Goal: Information Seeking & Learning: Learn about a topic

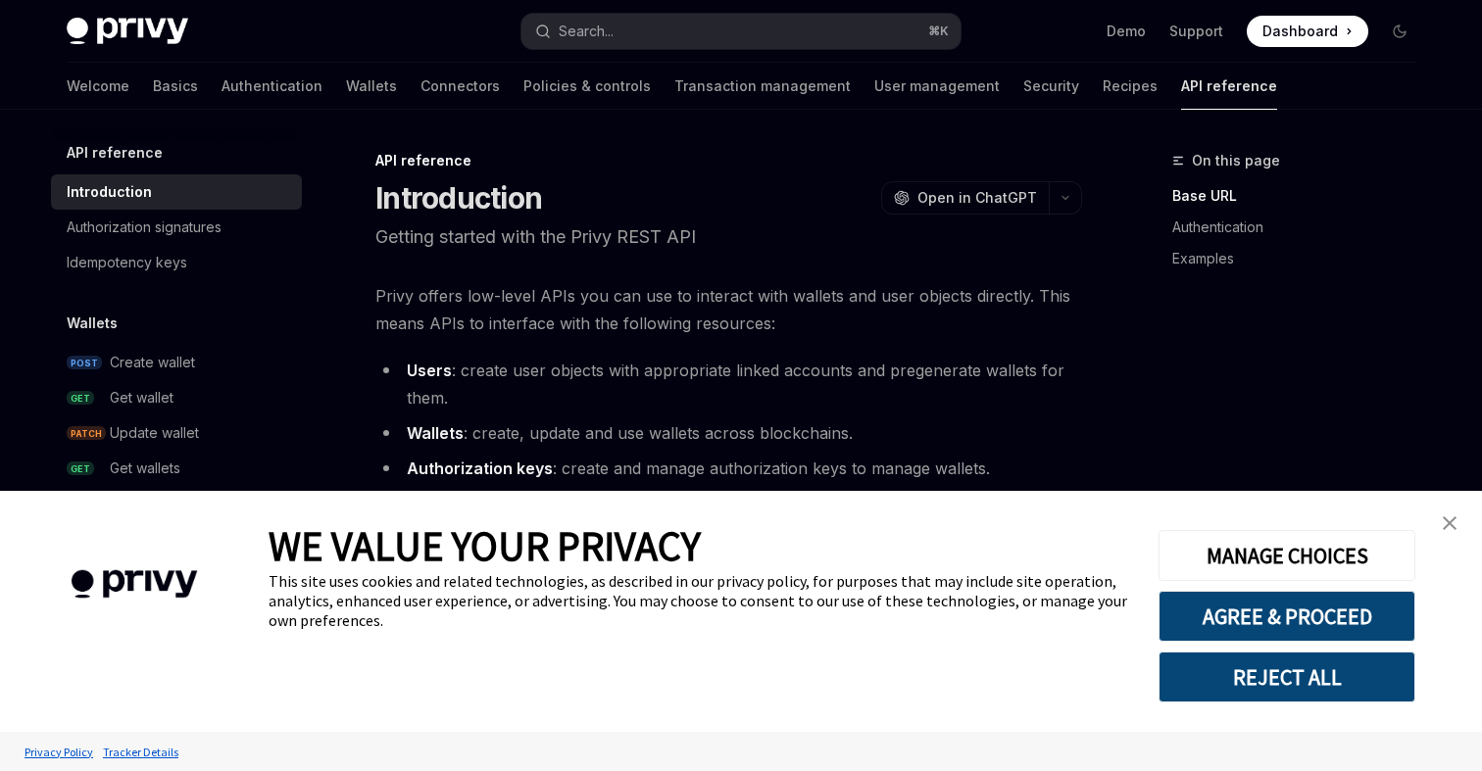
type textarea "*"
click at [1242, 602] on button "AGREE & PROCEED" at bounding box center [1286, 616] width 257 height 51
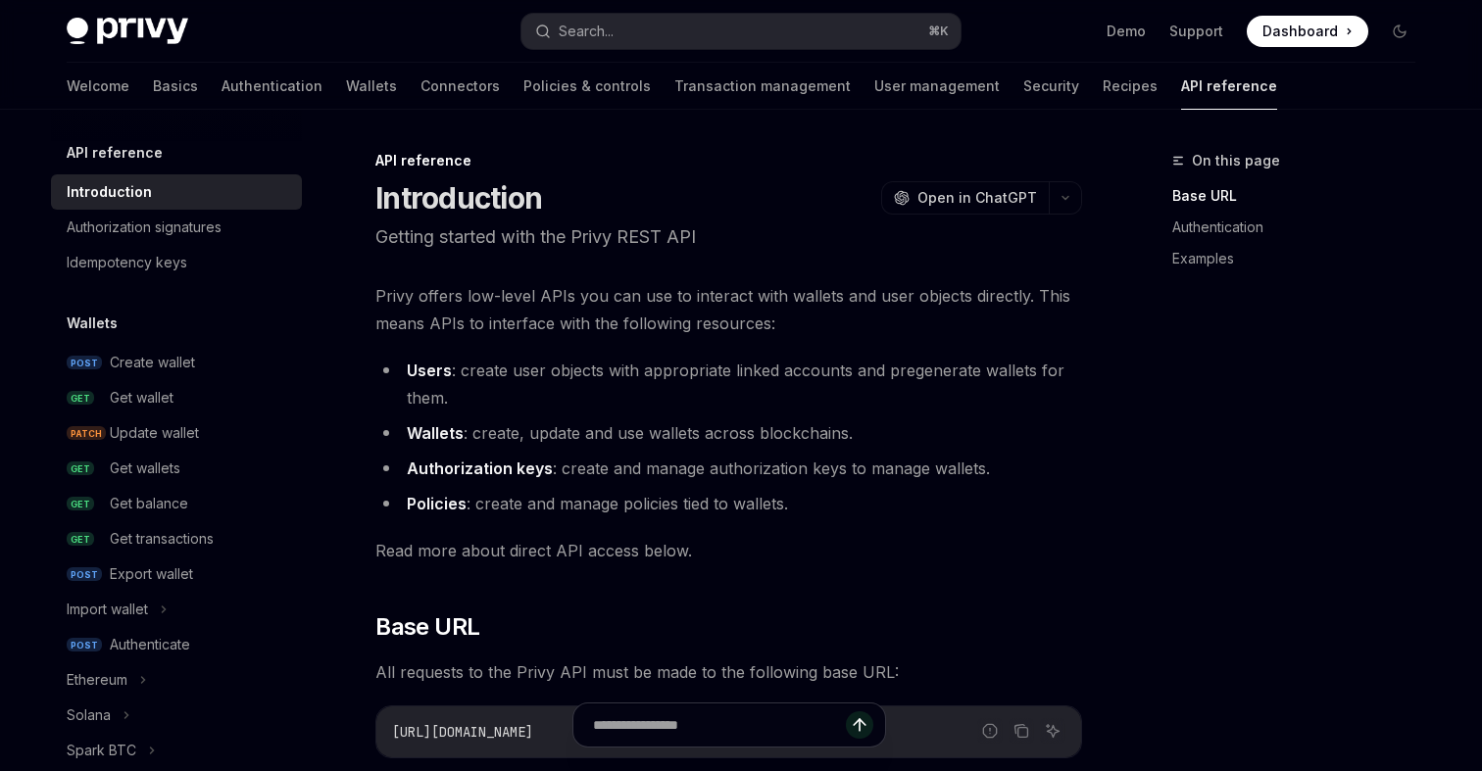
click at [984, 316] on span "Privy offers low-level APIs you can use to interact with wallets and user objec…" at bounding box center [728, 309] width 707 height 55
click at [750, 239] on p "Getting started with the Privy REST API" at bounding box center [728, 236] width 707 height 27
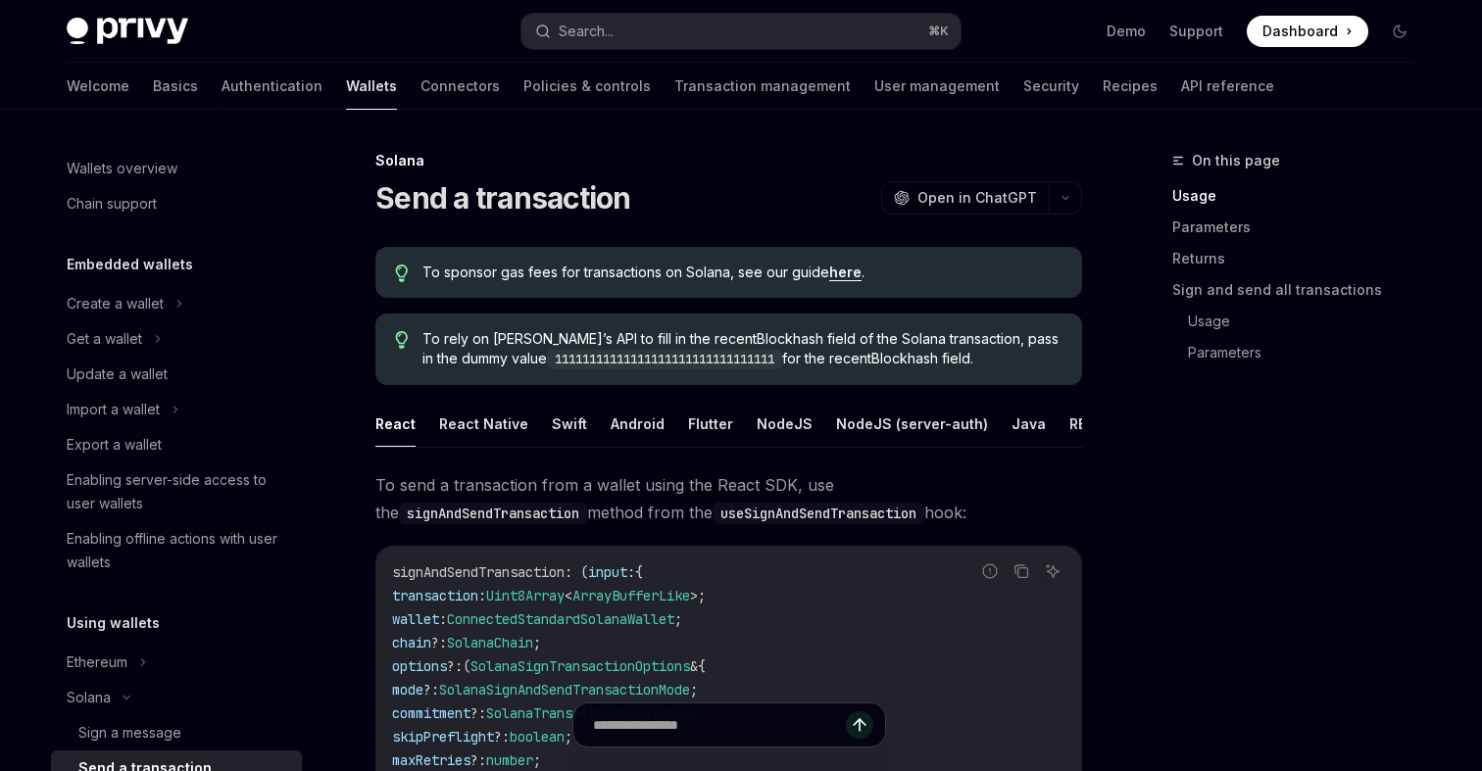
scroll to position [327, 0]
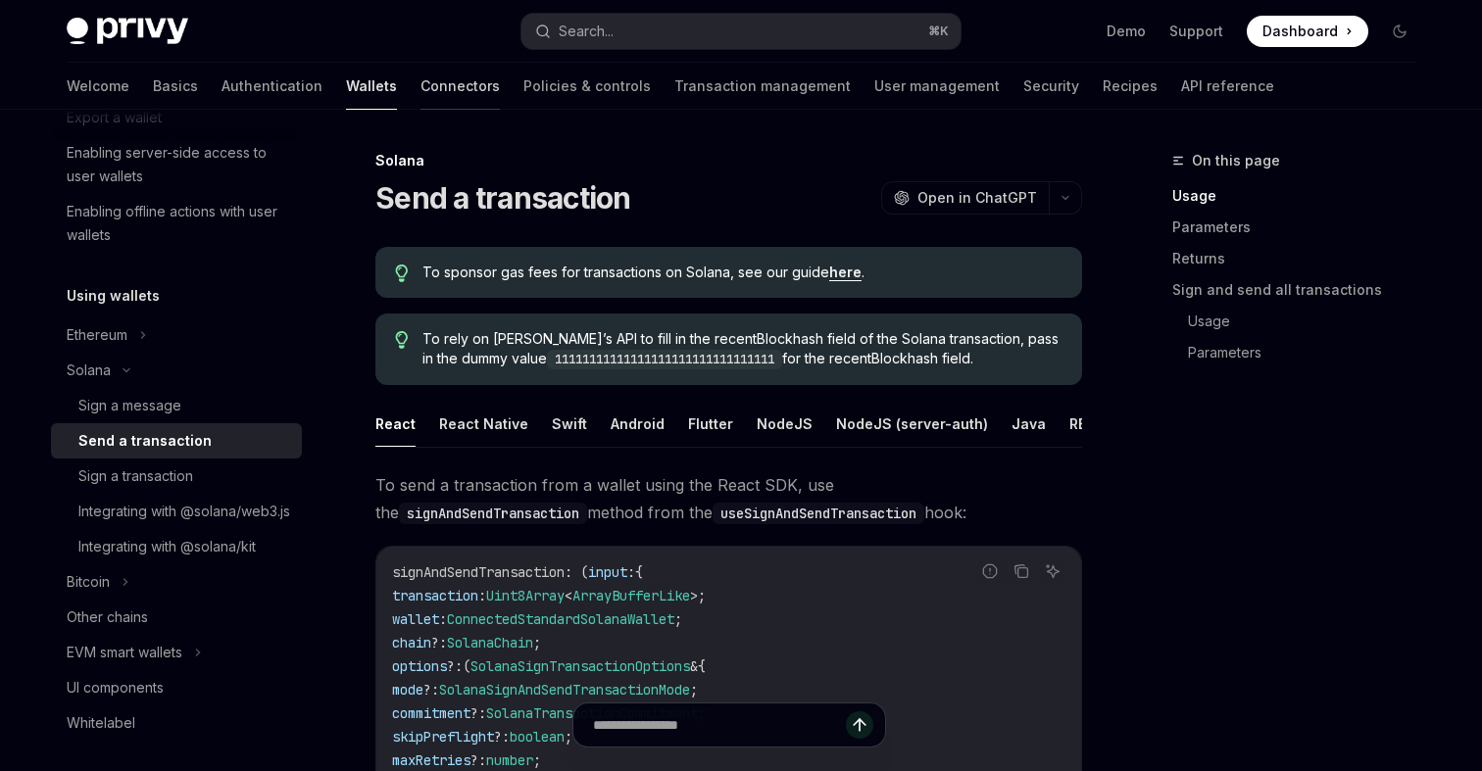
click at [420, 81] on link "Connectors" at bounding box center [459, 86] width 79 height 47
click at [153, 100] on link "Basics" at bounding box center [175, 86] width 45 height 47
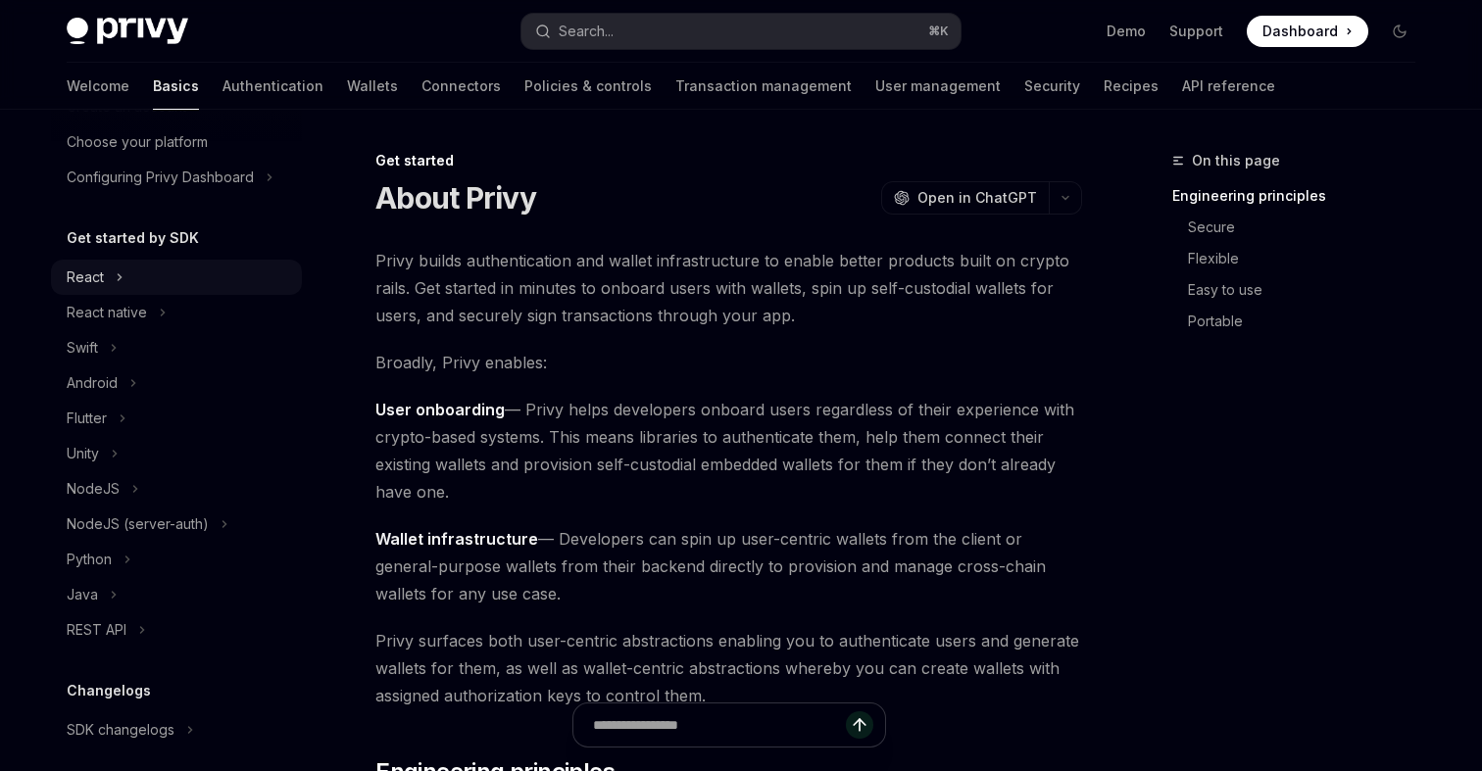
scroll to position [145, 0]
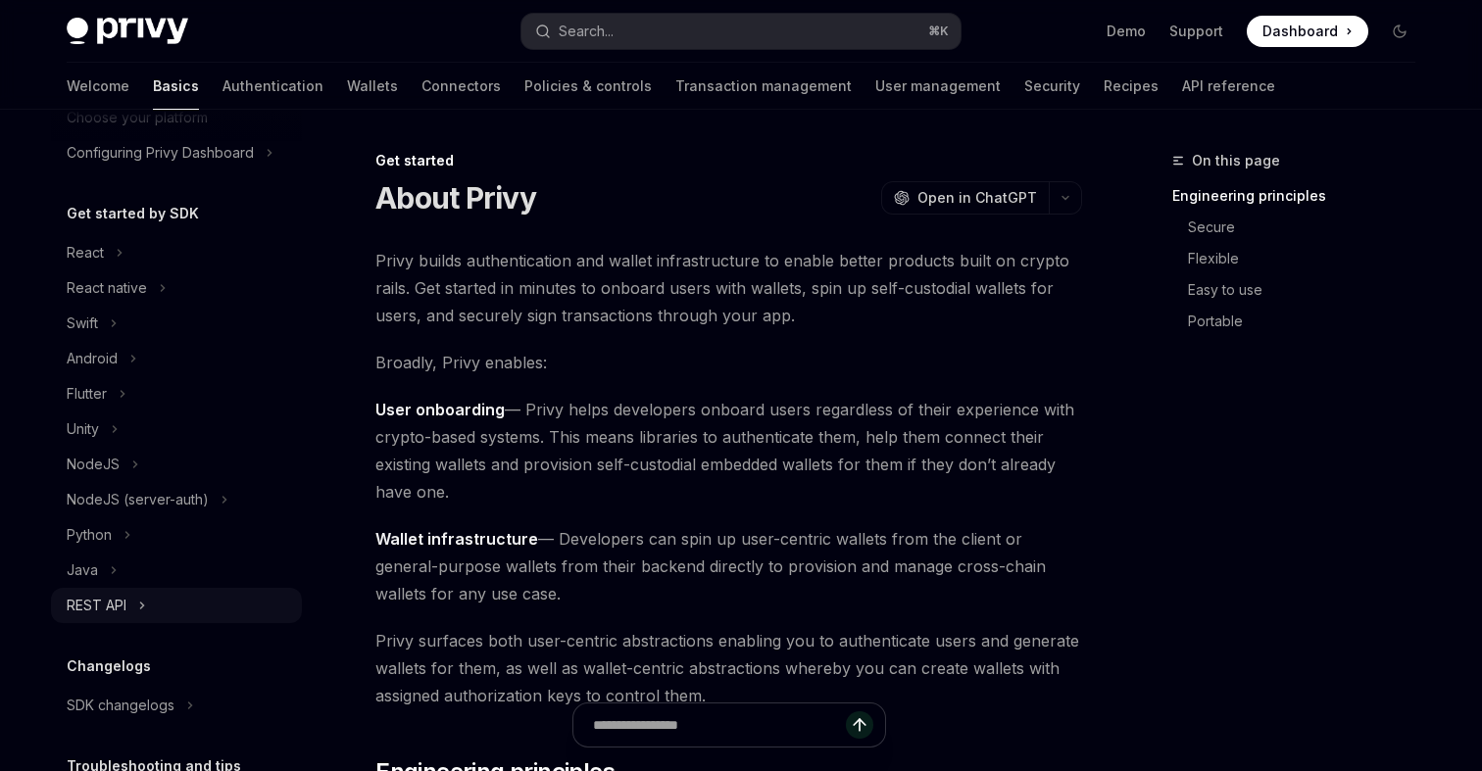
click at [105, 609] on div "REST API" at bounding box center [97, 606] width 60 height 24
type textarea "*"
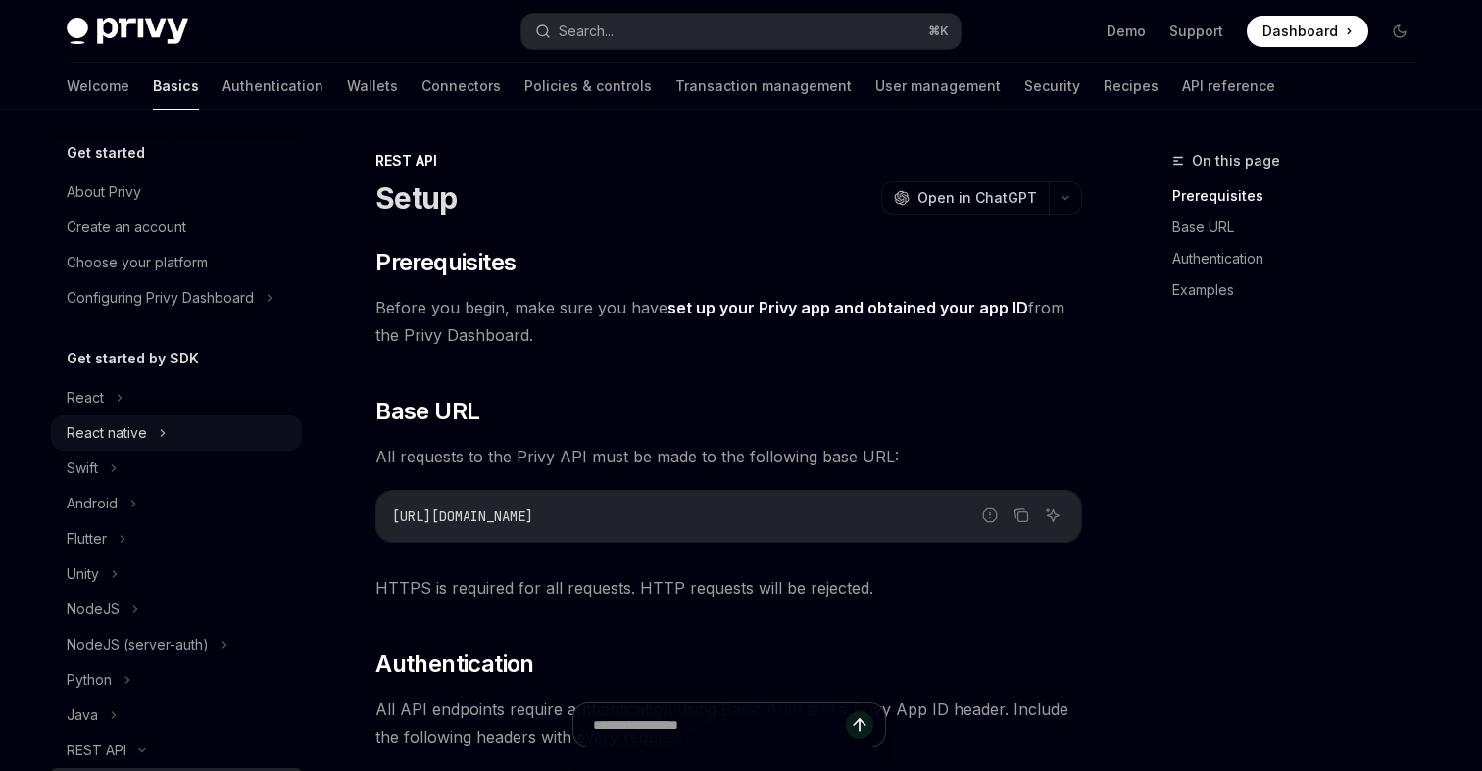
scroll to position [377, 0]
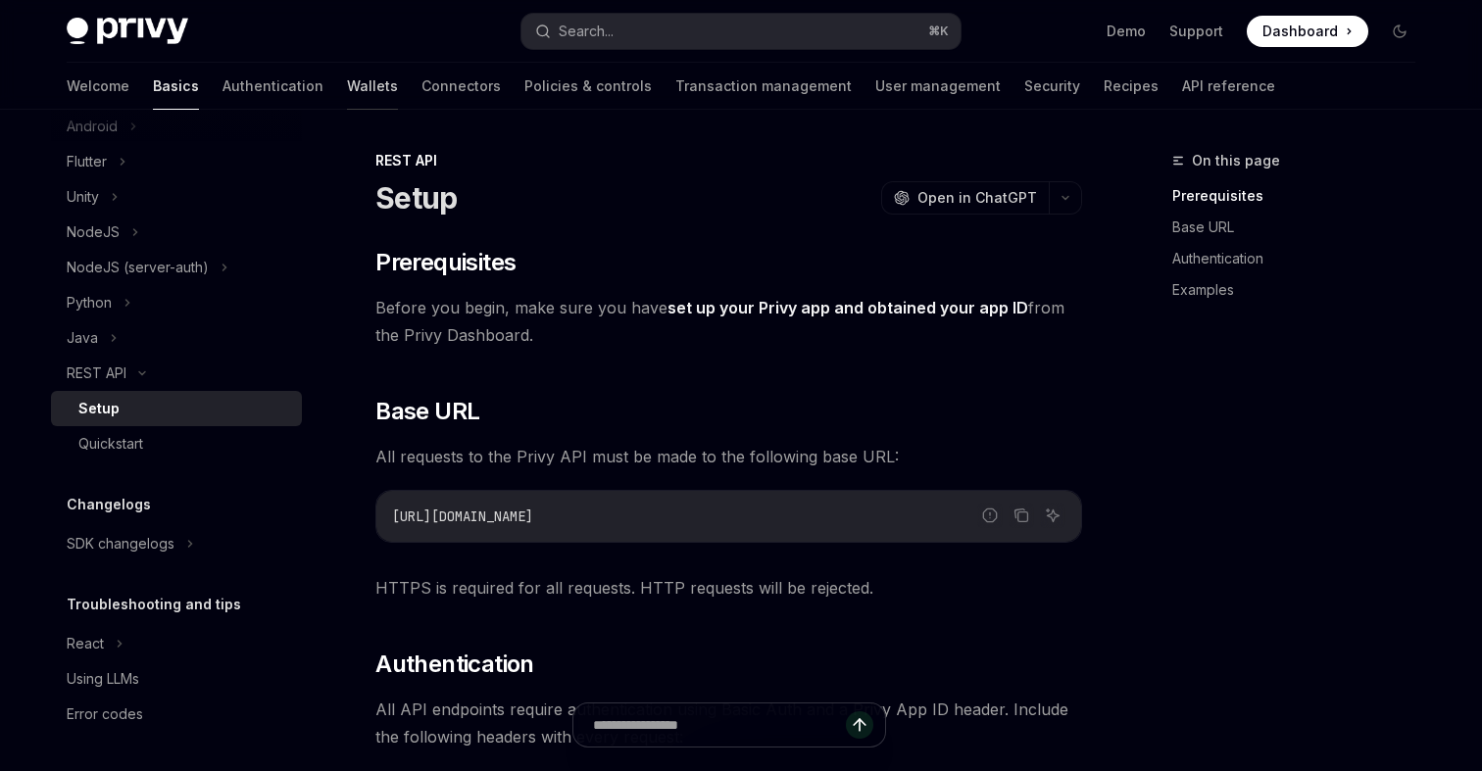
click at [347, 94] on link "Wallets" at bounding box center [372, 86] width 51 height 47
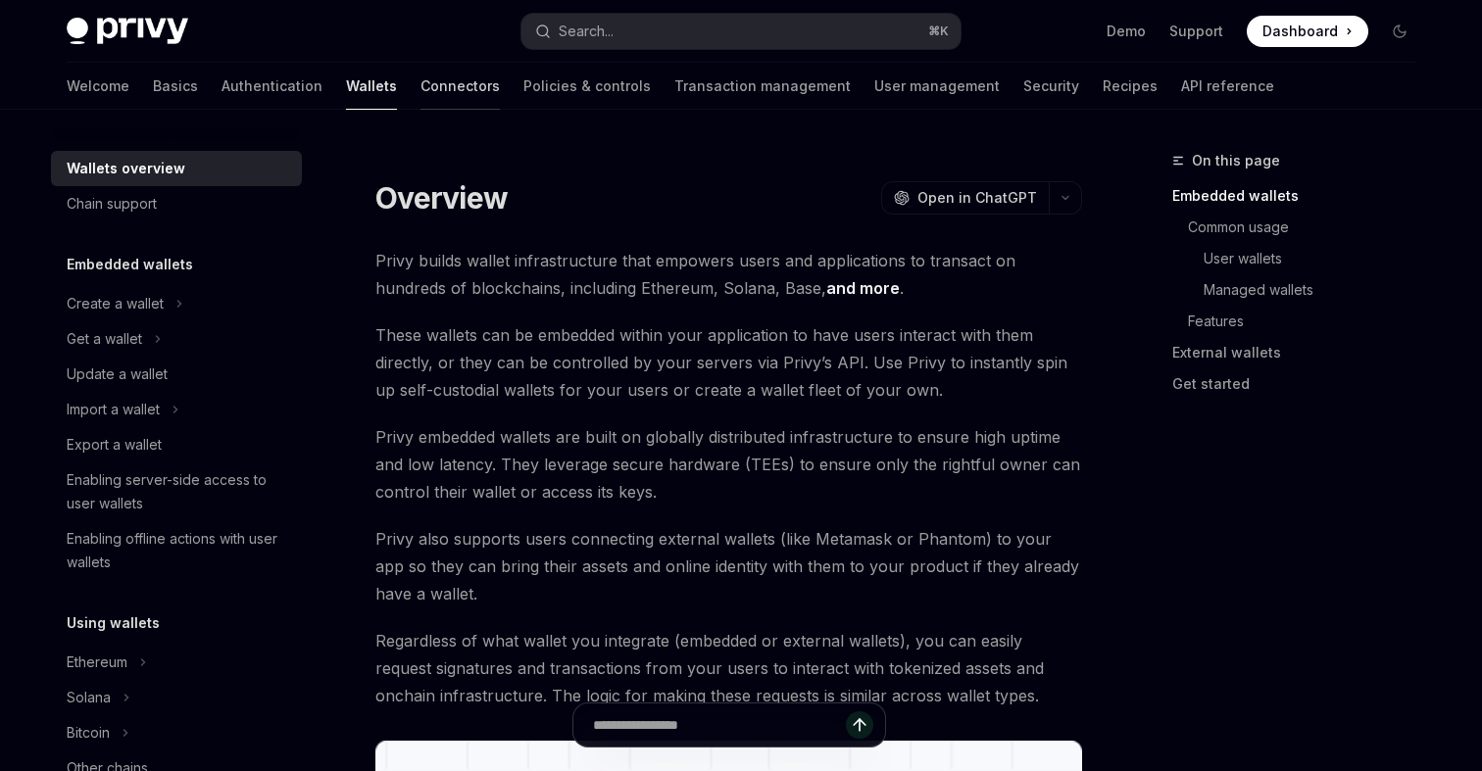
click at [420, 107] on link "Connectors" at bounding box center [459, 86] width 79 height 47
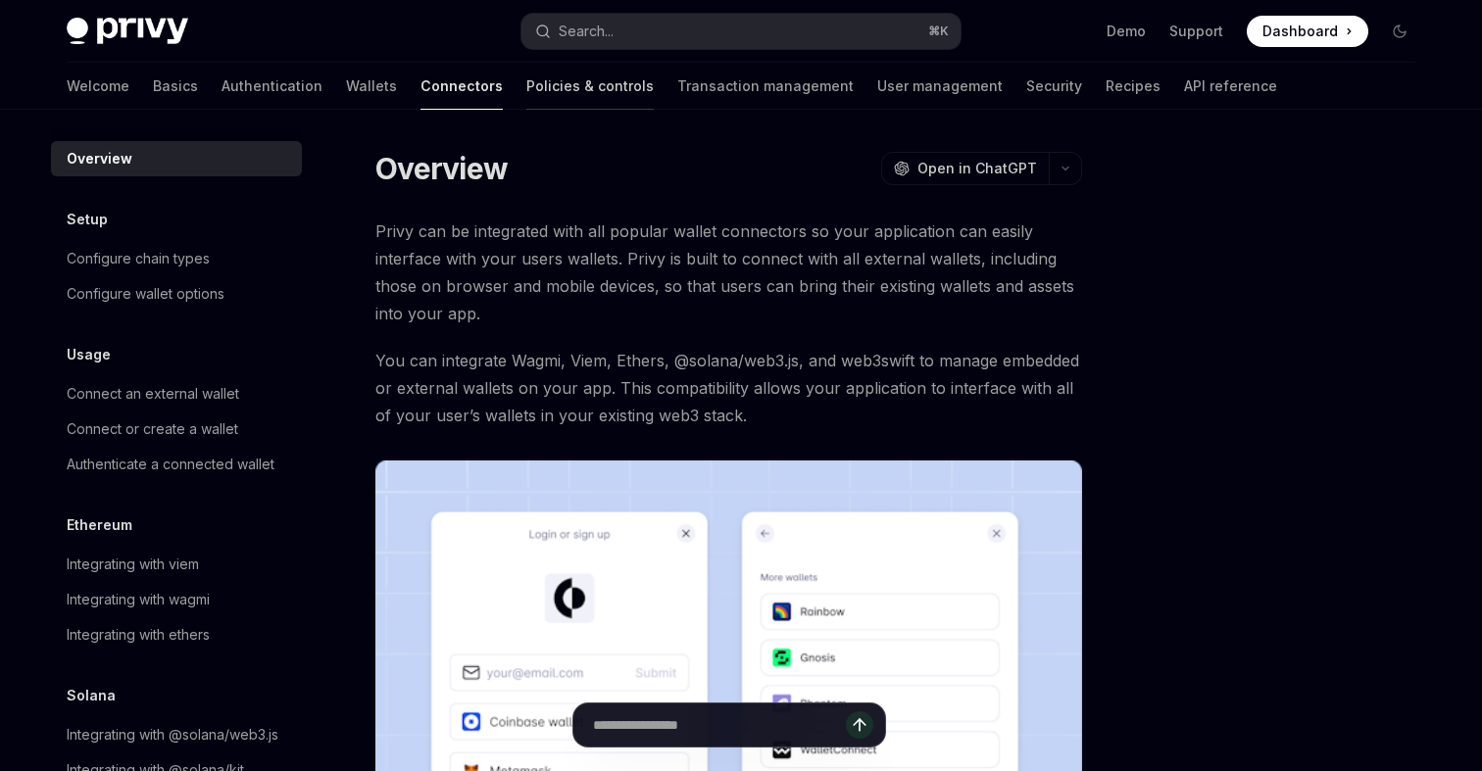
click at [526, 98] on link "Policies & controls" at bounding box center [589, 86] width 127 height 47
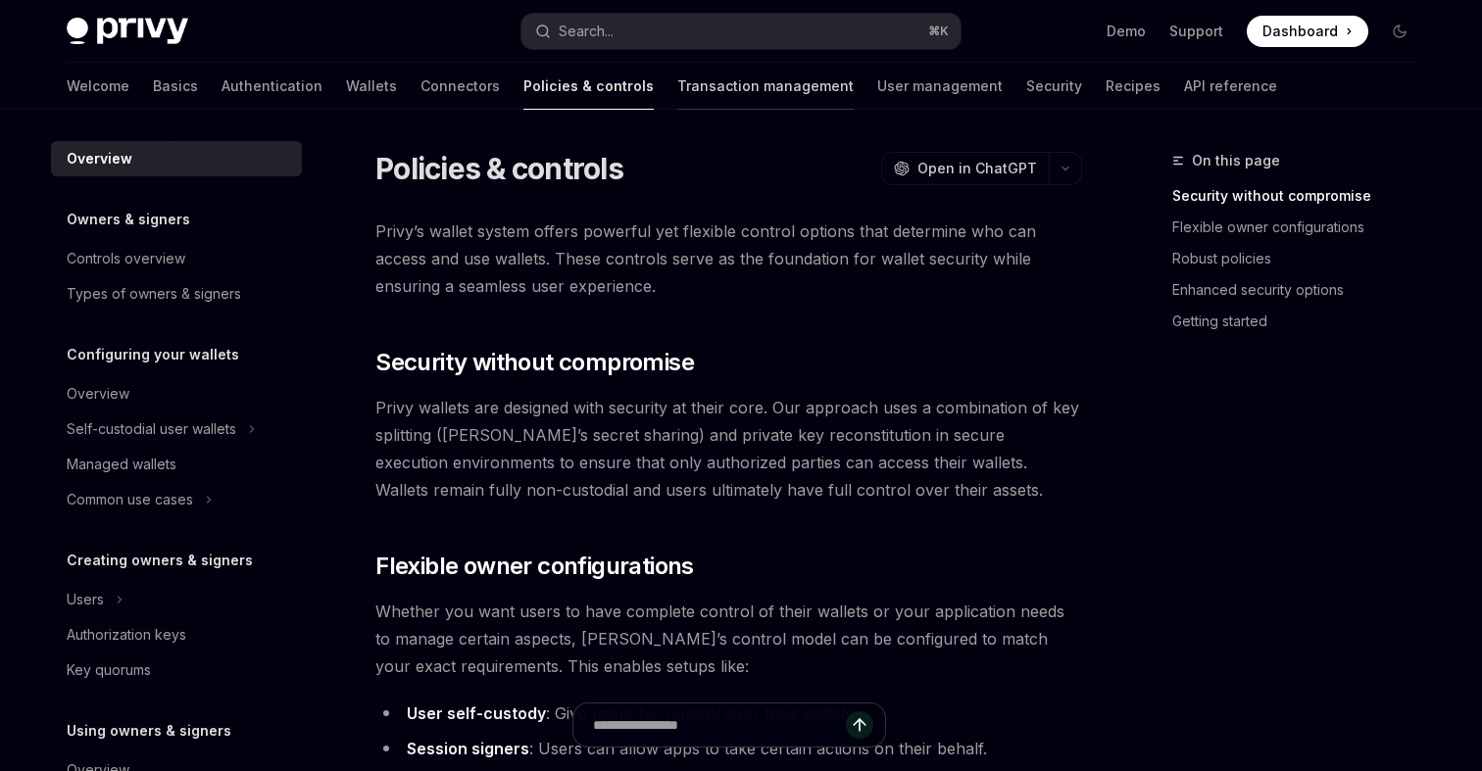
click at [677, 77] on link "Transaction management" at bounding box center [765, 86] width 176 height 47
type textarea "*"
